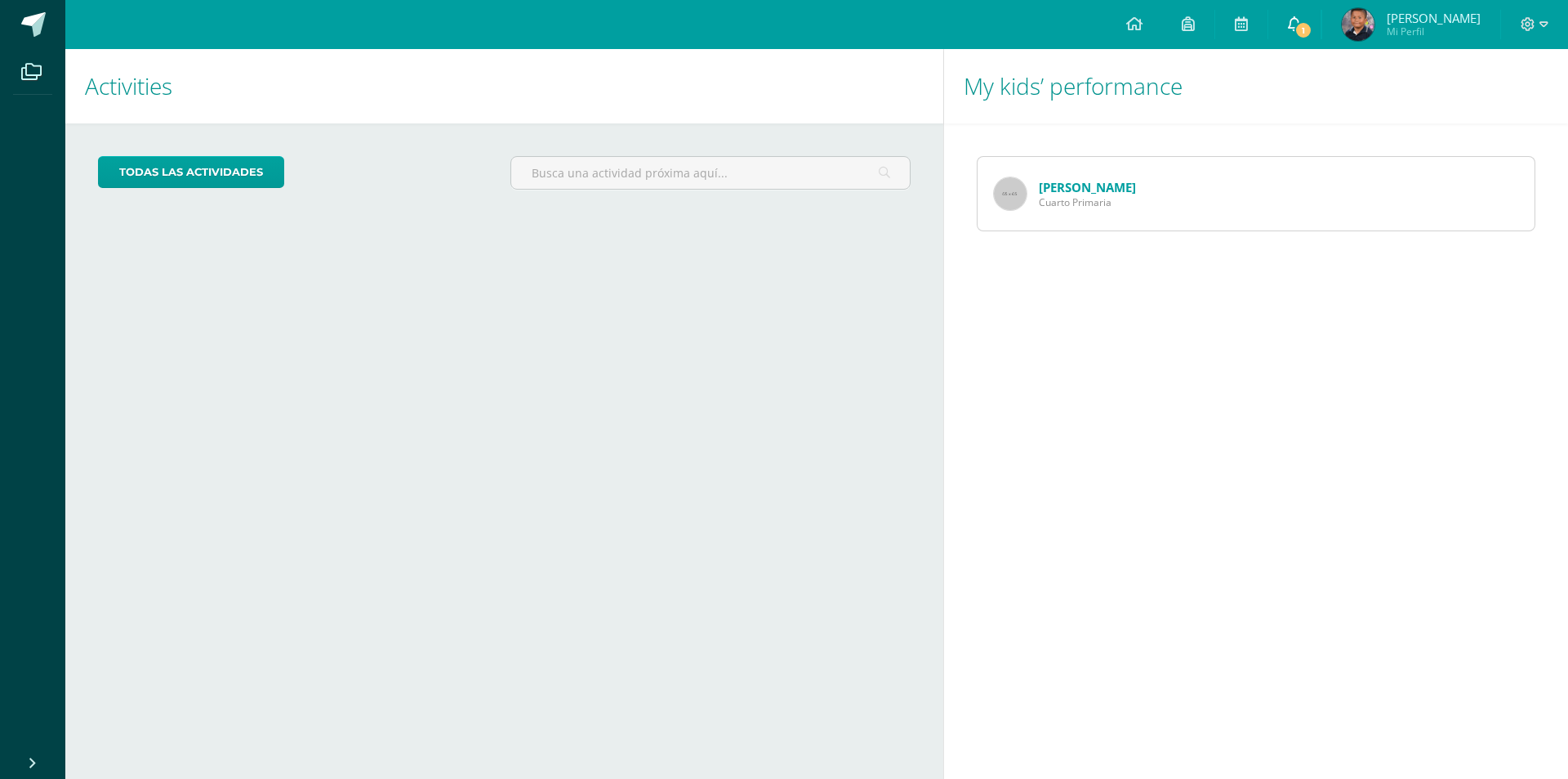
click at [1321, 13] on link "1" at bounding box center [1295, 25] width 53 height 49
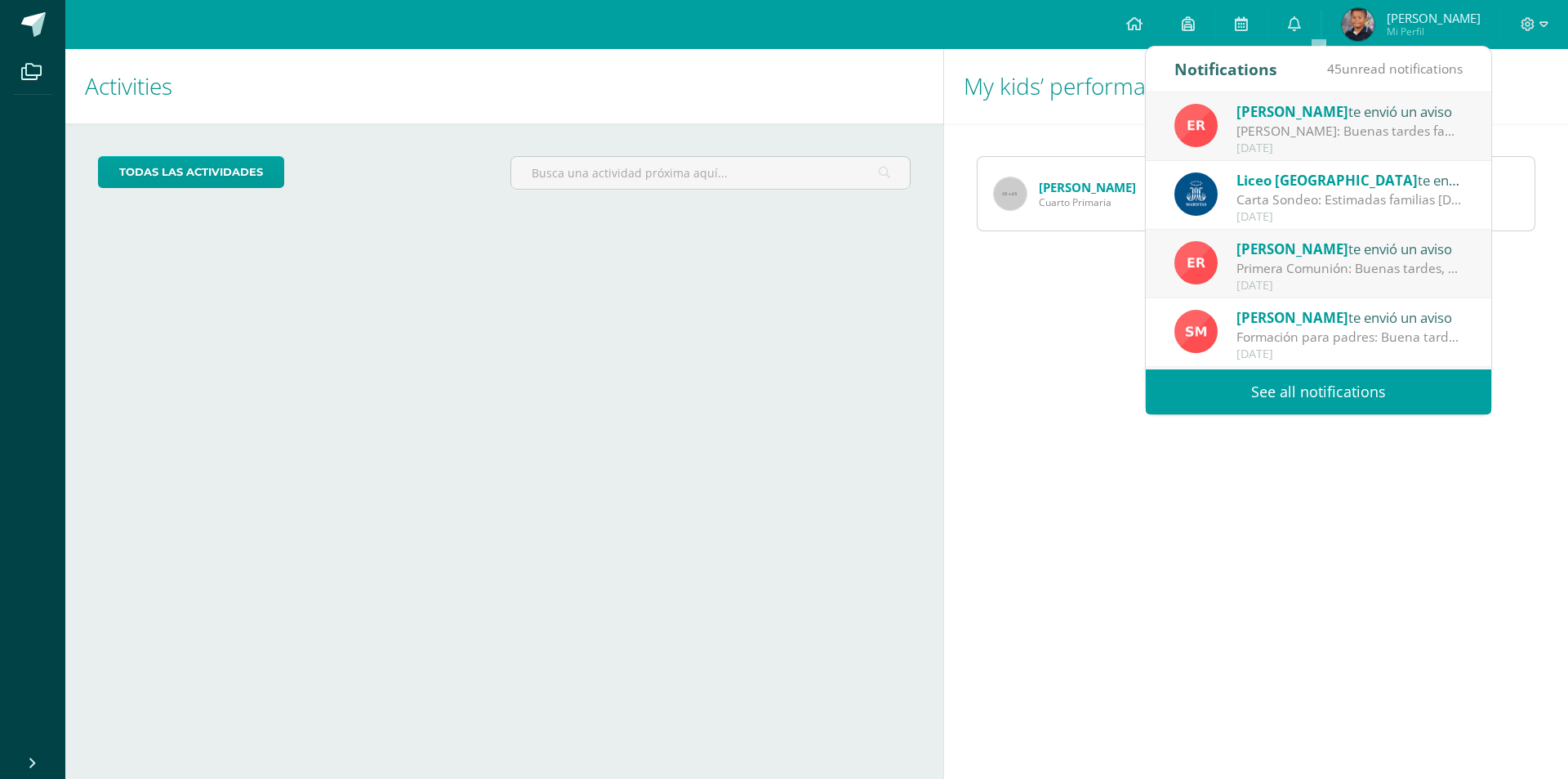
click at [1289, 124] on div "[PERSON_NAME]: Buenas tardes familias Maristas: Reciban un cordial saludo desea…" at bounding box center [1350, 131] width 227 height 18
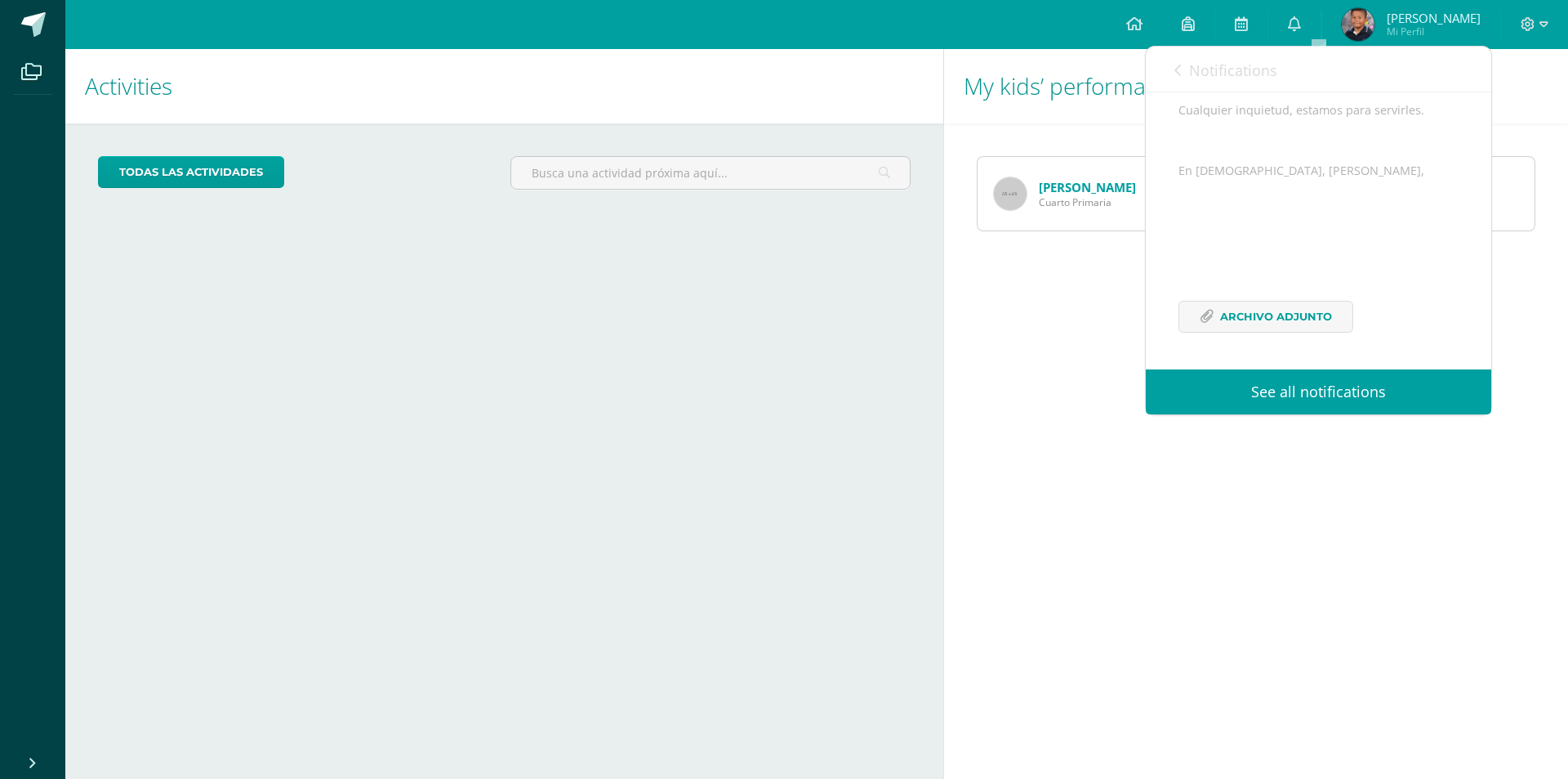
scroll to position [298, 0]
click at [1299, 319] on span "Archivo Adjunto" at bounding box center [1276, 316] width 112 height 31
click at [1035, 353] on div "My kids’ performance [PERSON_NAME] Cuarto Primaria" at bounding box center [1259, 414] width 632 height 730
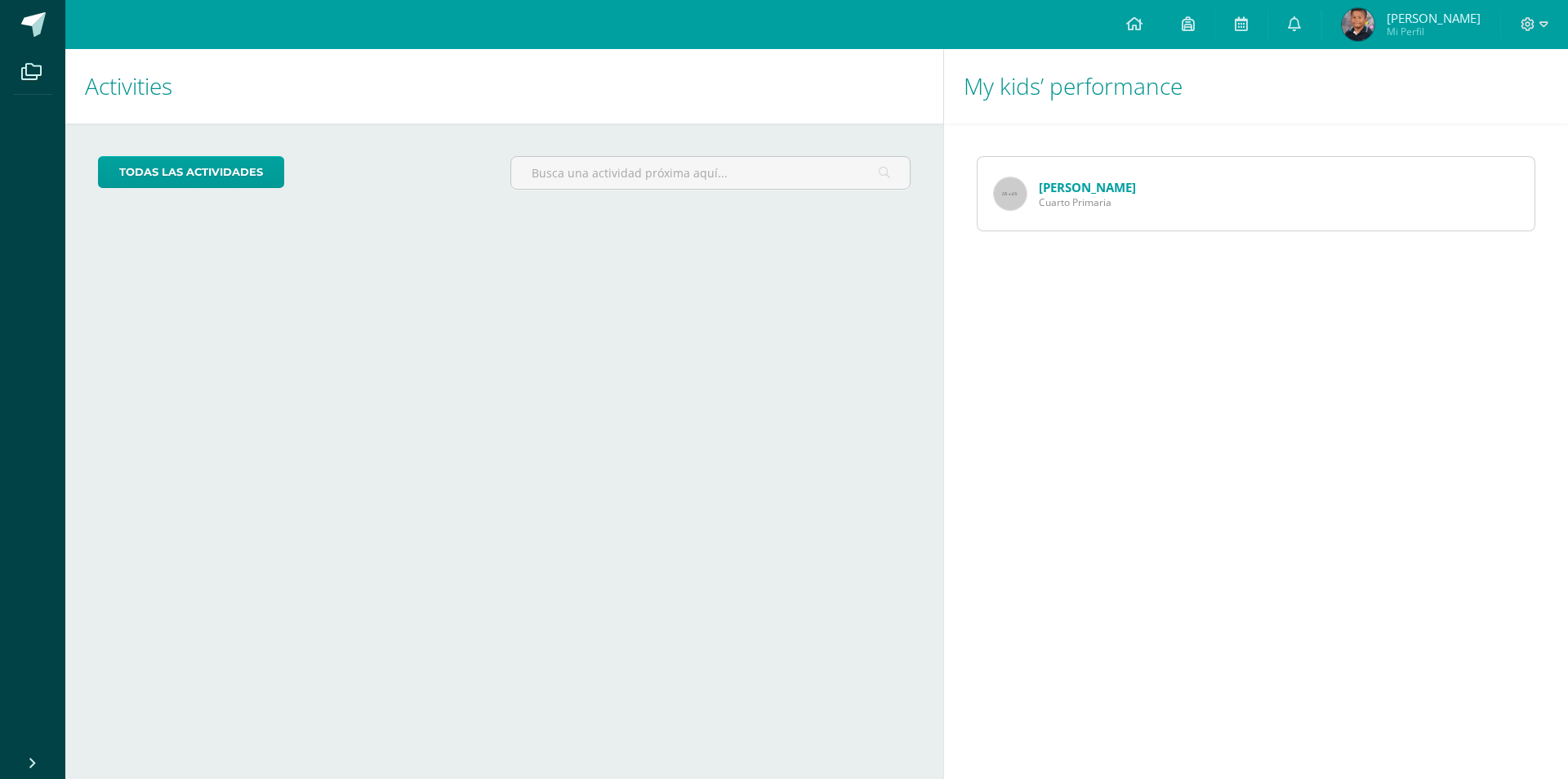
click at [1031, 197] on div "[PERSON_NAME] Cuarto Primaria" at bounding box center [1065, 194] width 175 height 74
click at [1021, 188] on img at bounding box center [1010, 193] width 32 height 32
click at [1013, 195] on img at bounding box center [1010, 193] width 32 height 32
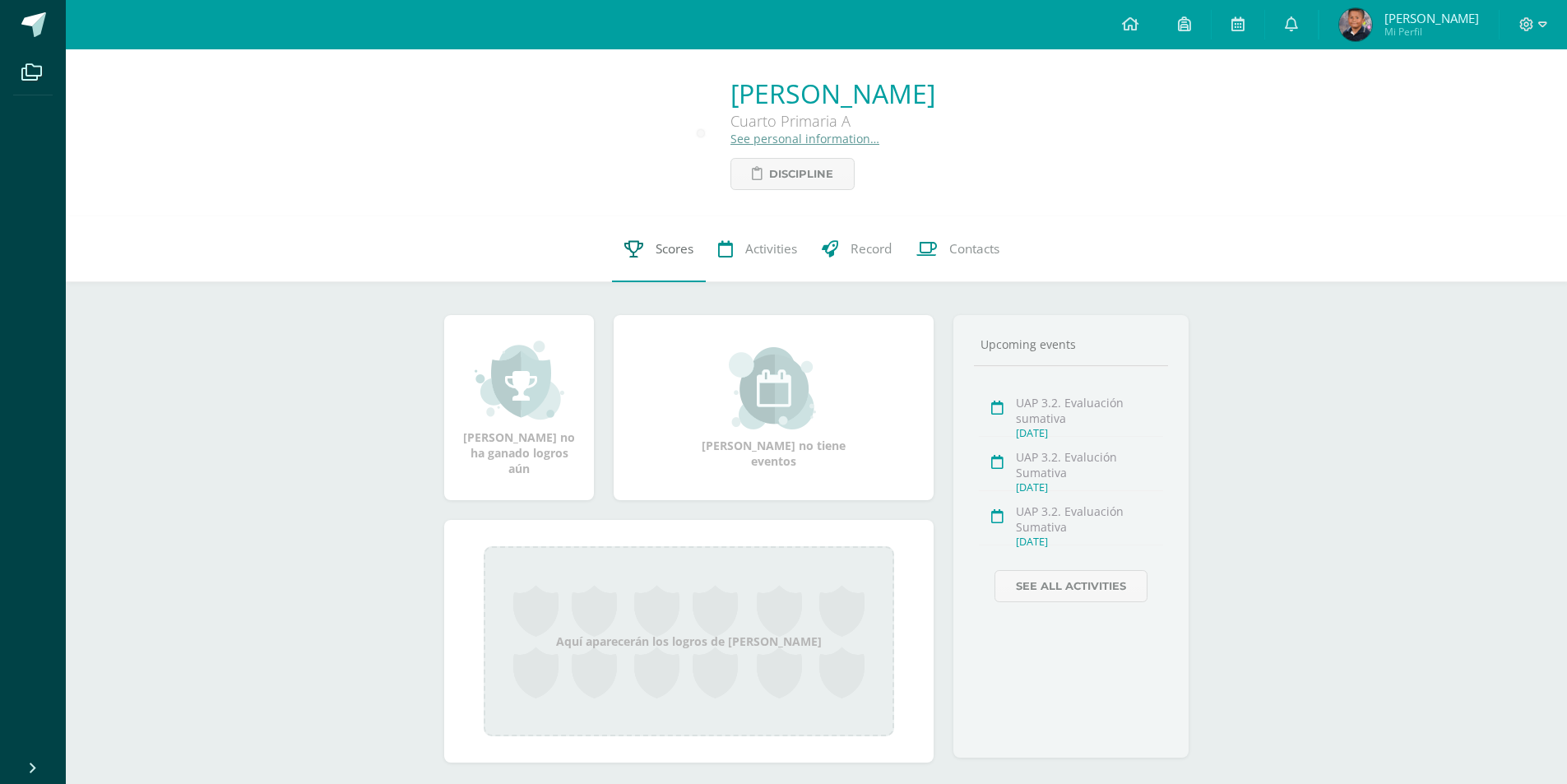
click at [666, 250] on span "Scores" at bounding box center [674, 249] width 38 height 18
